Goal: Contribute content

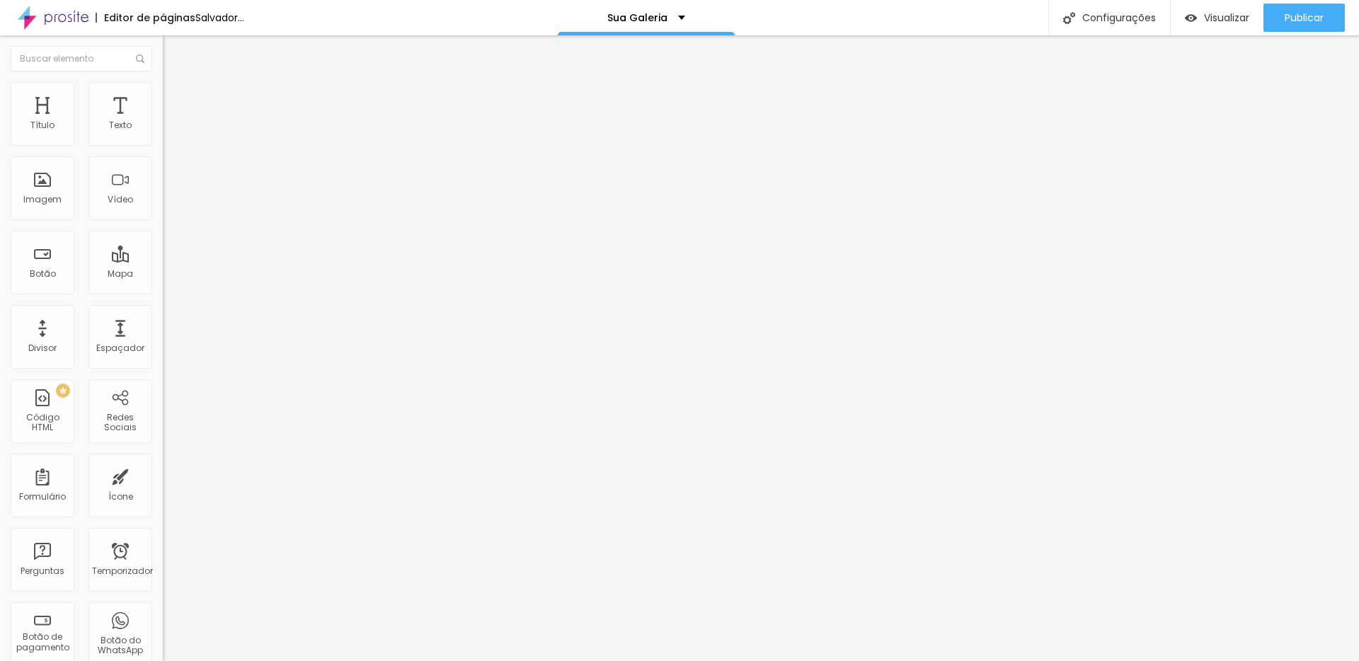
click at [171, 122] on font "Trocar imagem" at bounding box center [205, 116] width 69 height 12
click at [163, 292] on input "text" at bounding box center [248, 284] width 170 height 14
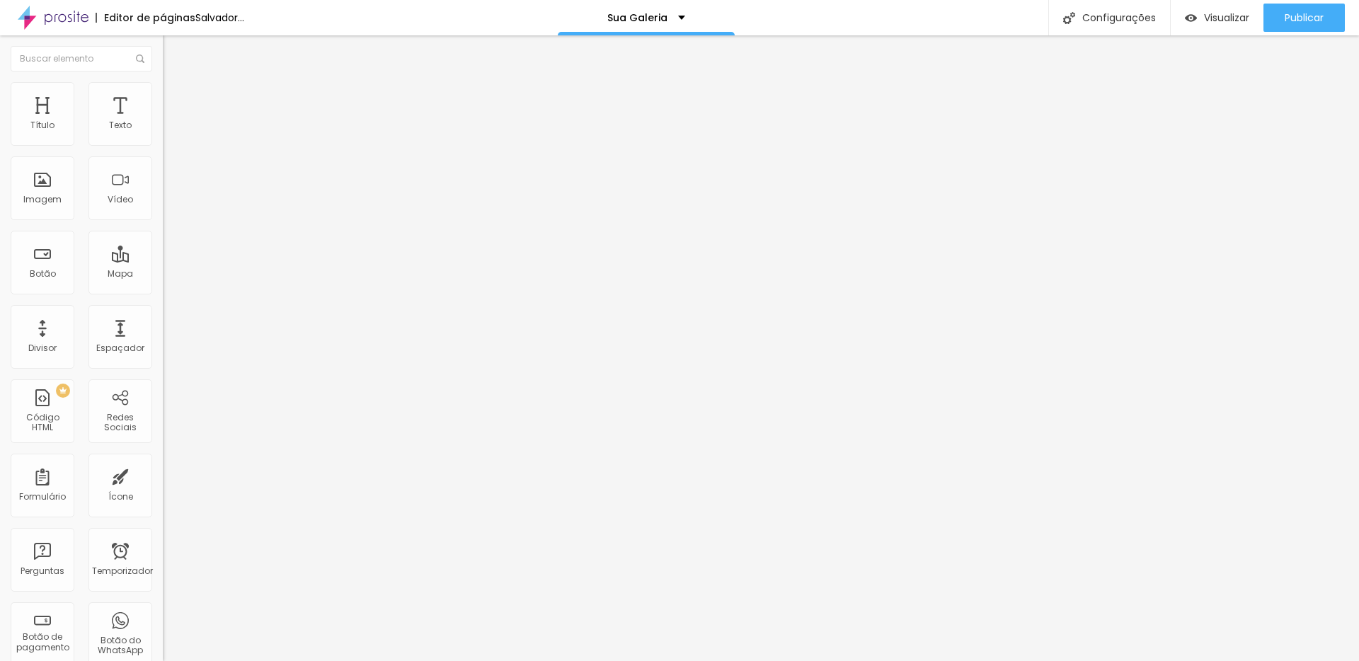
paste input "https://drive.google.com/drive/folders/1ZwHSAF_XQpbmsGAfZkEuQxA9UpVJPY0c?usp=sh…"
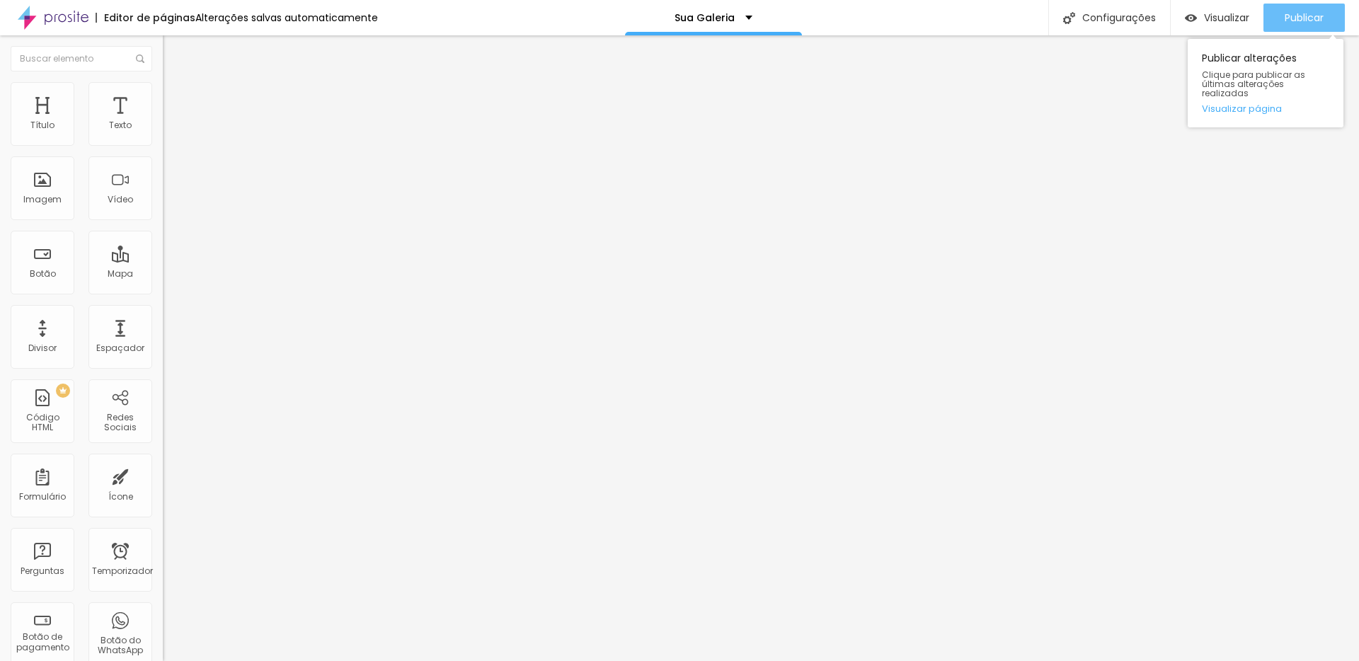
type input "https://drive.google.com/drive/folders/1ZwHSAF_XQpbmsGAfZkEuQxA9UpVJPY0c?usp=sh…"
click at [1310, 16] on font "Publicar" at bounding box center [1304, 18] width 39 height 14
click at [171, 122] on font "Trocar imagem" at bounding box center [205, 116] width 69 height 12
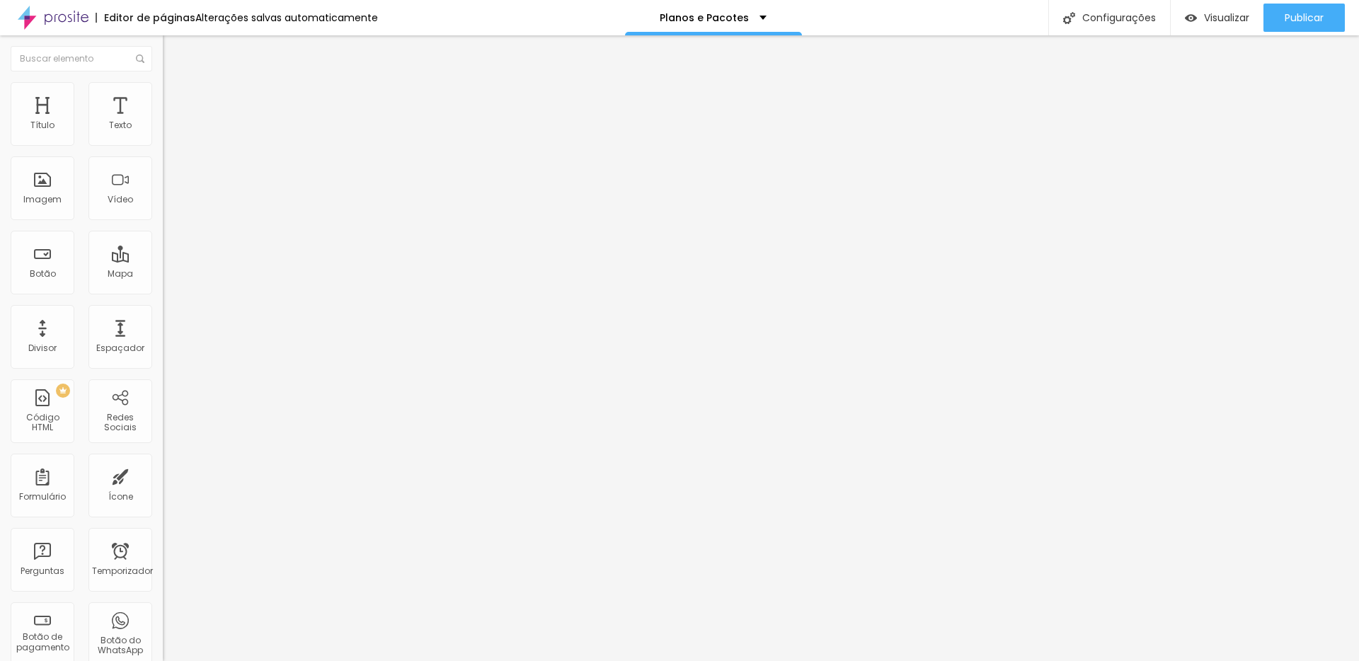
click at [171, 122] on font "Trocar imagem" at bounding box center [205, 116] width 69 height 12
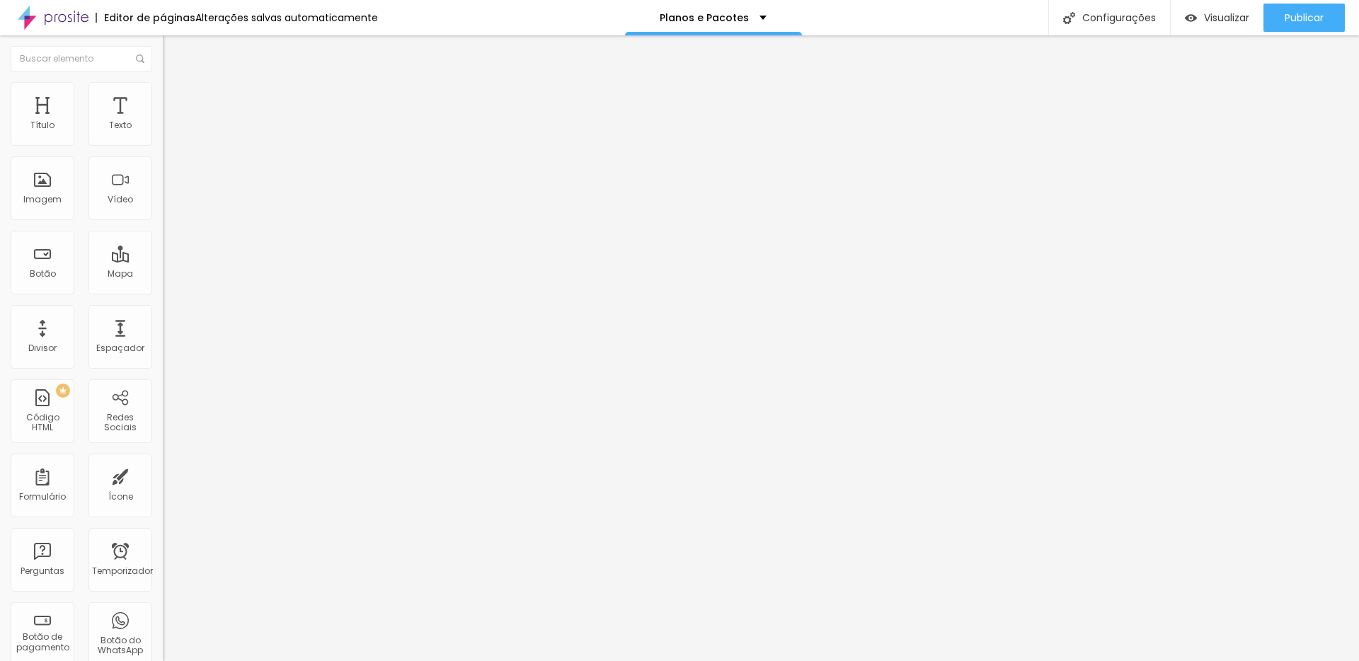
click at [171, 122] on font "Trocar imagem" at bounding box center [205, 116] width 69 height 12
click at [1320, 19] on font "Publicar" at bounding box center [1304, 18] width 39 height 14
